Goal: Obtain resource: Download file/media

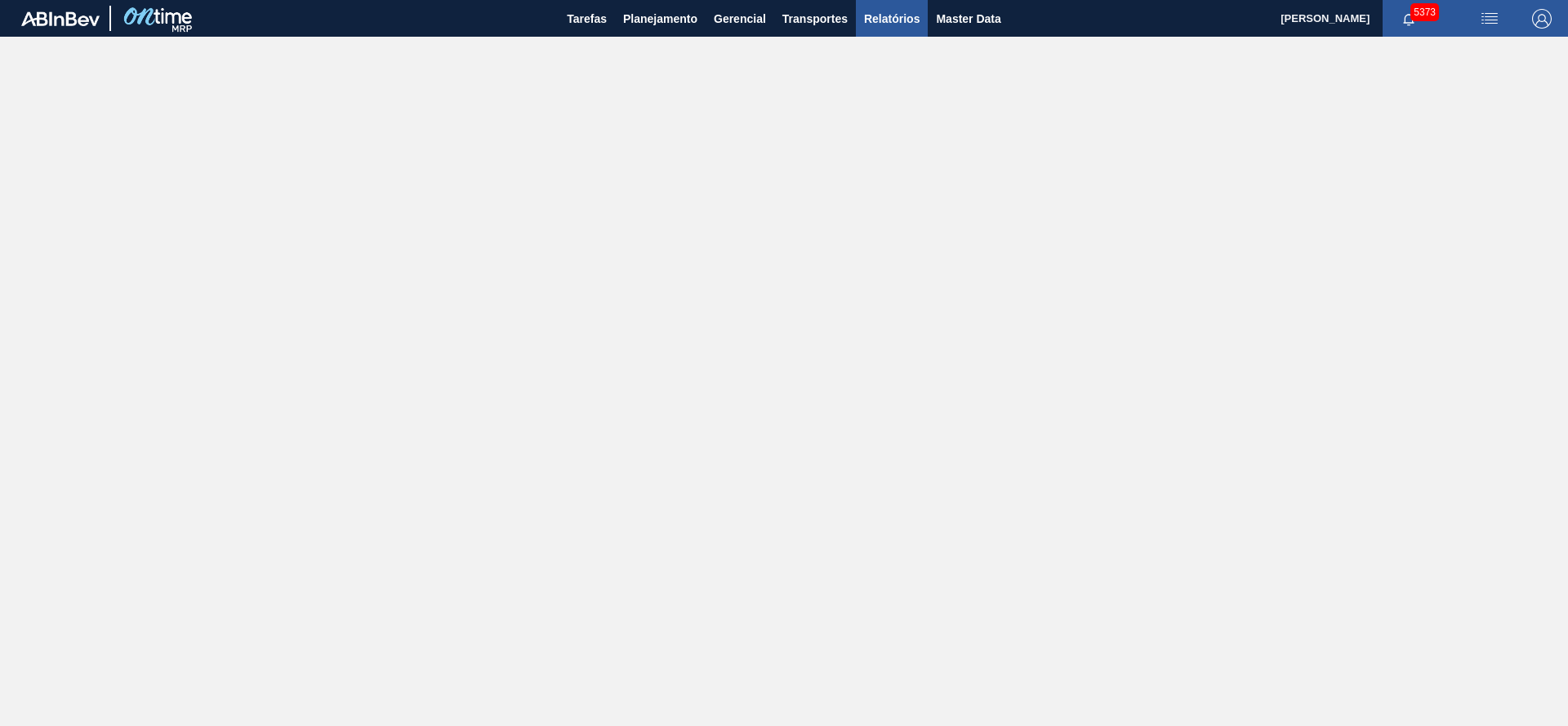
click at [880, 21] on span "Relatórios" at bounding box center [891, 19] width 55 height 20
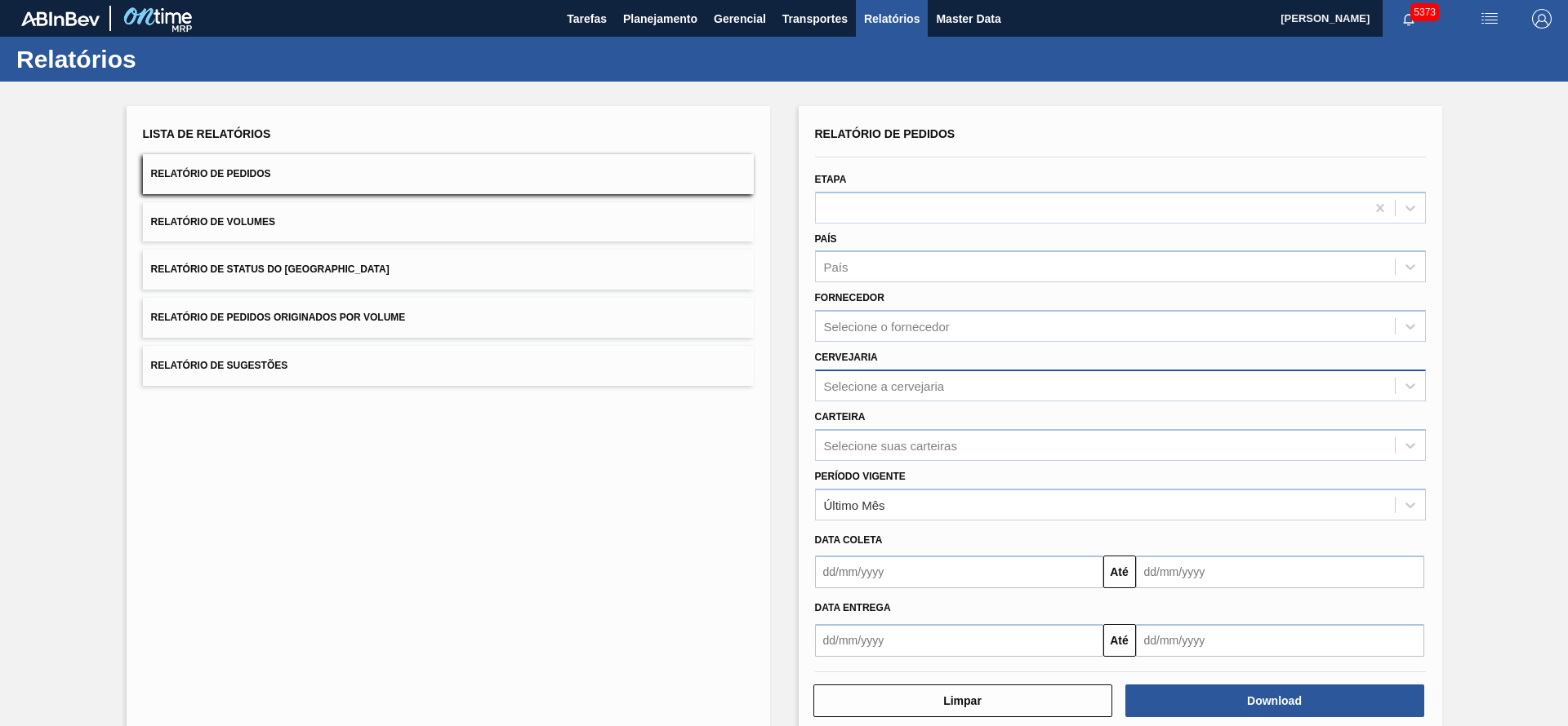
click at [967, 385] on div "Selecione a cervejaria" at bounding box center [1105, 385] width 579 height 24
type input "l"
click at [645, 530] on div "Lista de Relatórios Relatório de Pedidos Relatório de Volumes Relatório de Stat…" at bounding box center [448, 420] width 644 height 629
click at [894, 453] on div "Selecione suas carteiras" at bounding box center [1105, 445] width 579 height 24
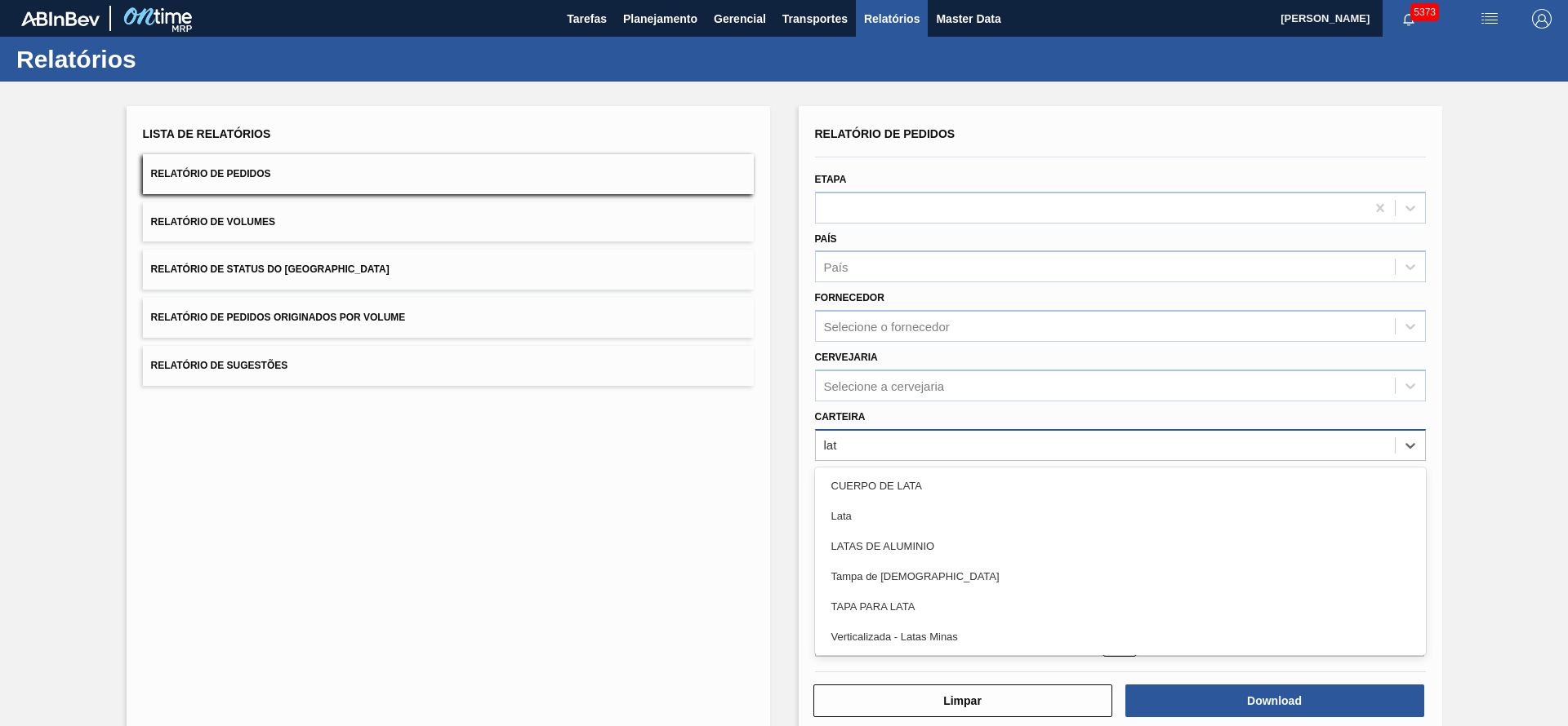
type input "lata"
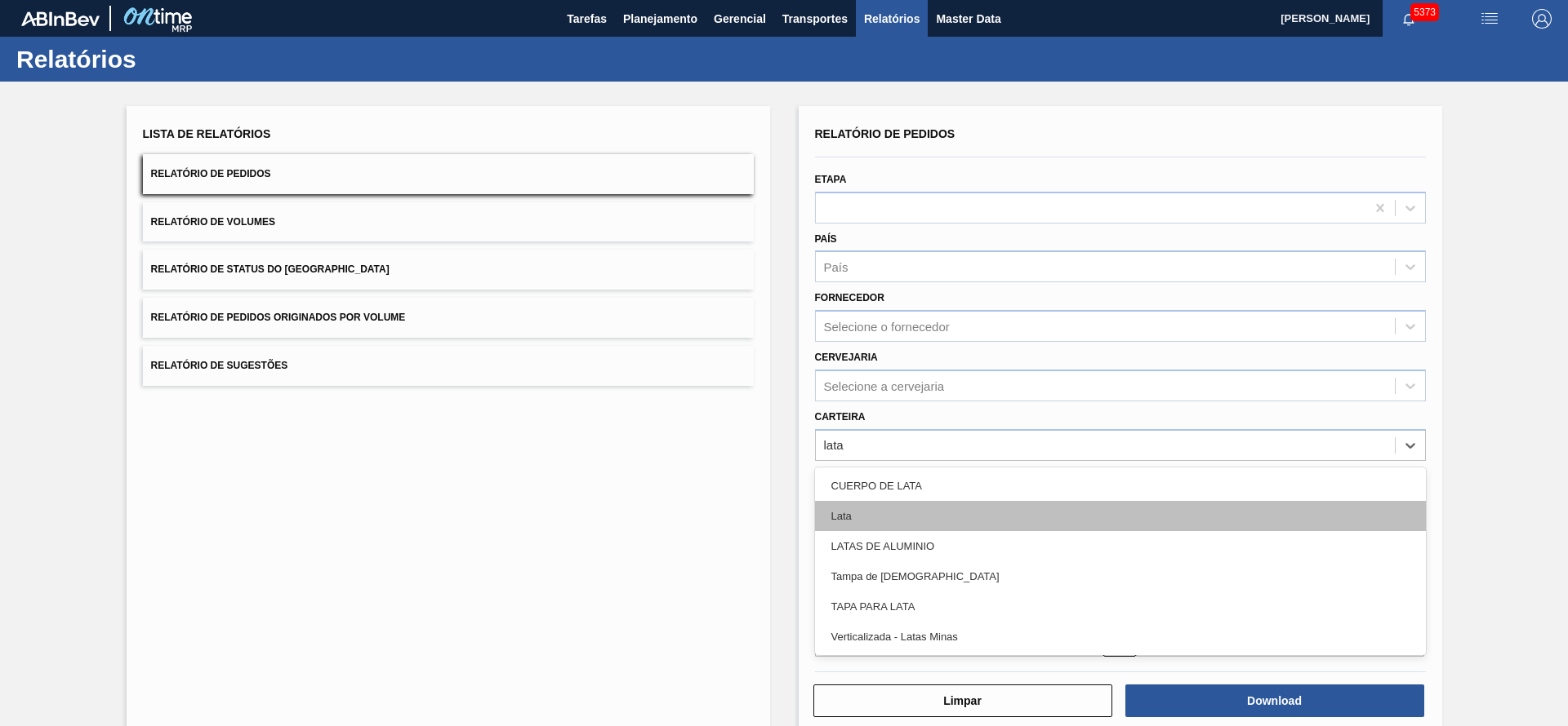
click at [853, 521] on div "Lata" at bounding box center [1120, 516] width 611 height 31
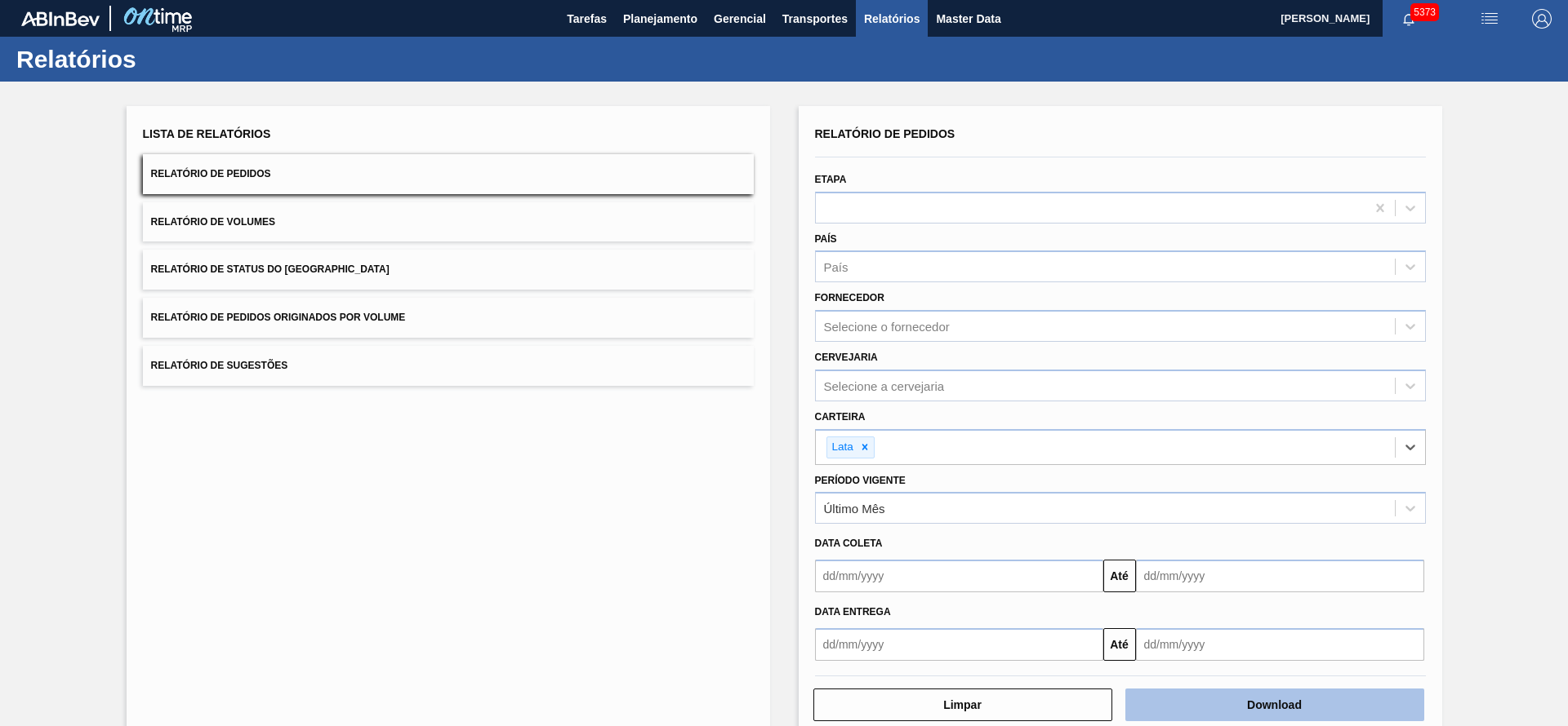
click at [1245, 710] on button "Download" at bounding box center [1274, 705] width 299 height 32
